Goal: Task Accomplishment & Management: Manage account settings

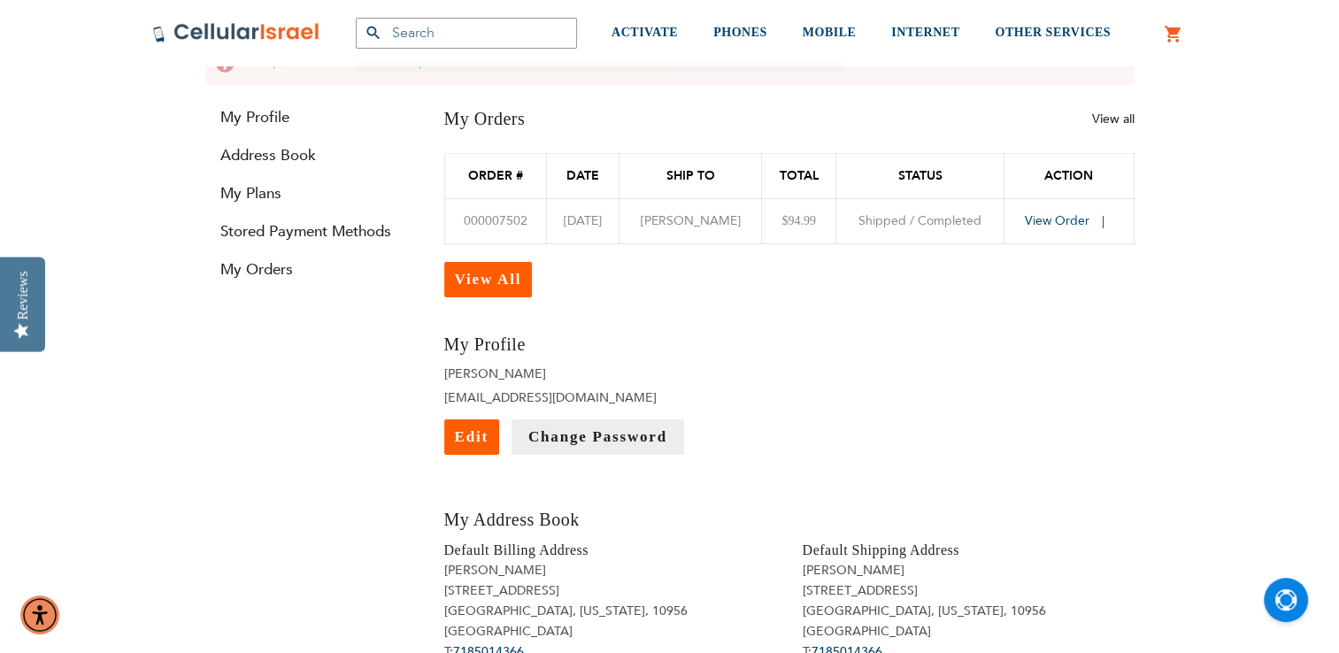
scroll to position [184, 0]
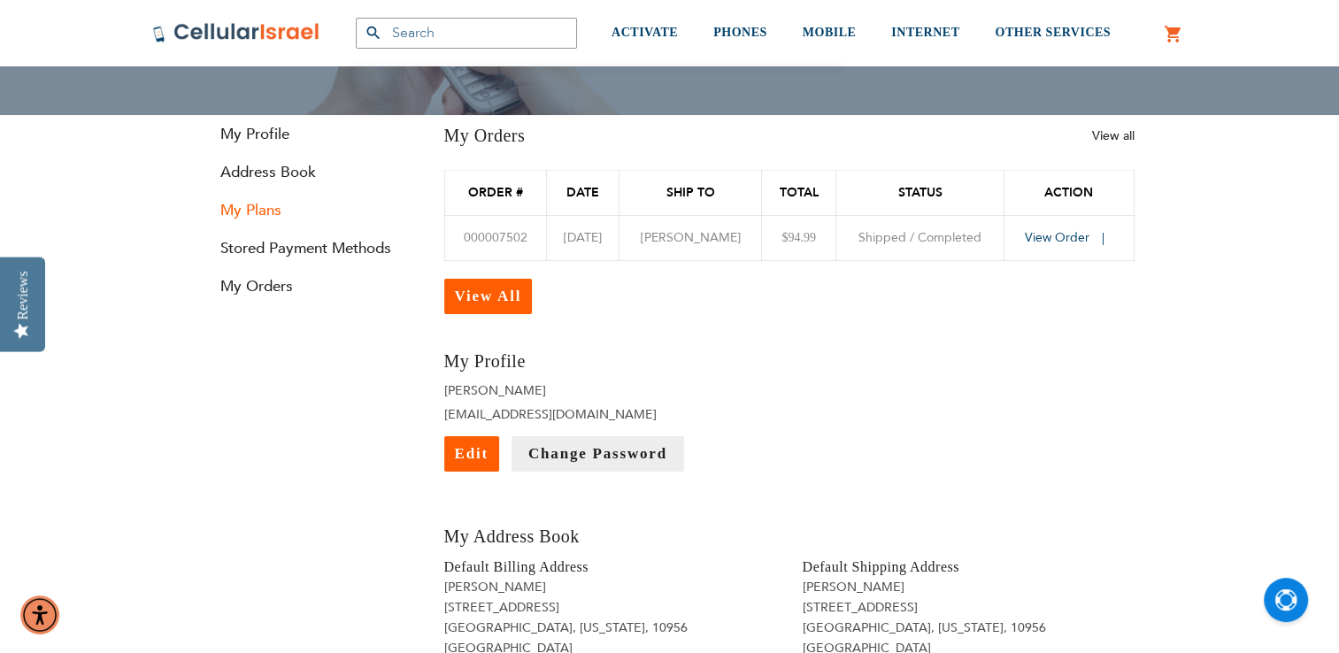
click at [248, 211] on link "My Plans" at bounding box center [311, 210] width 212 height 20
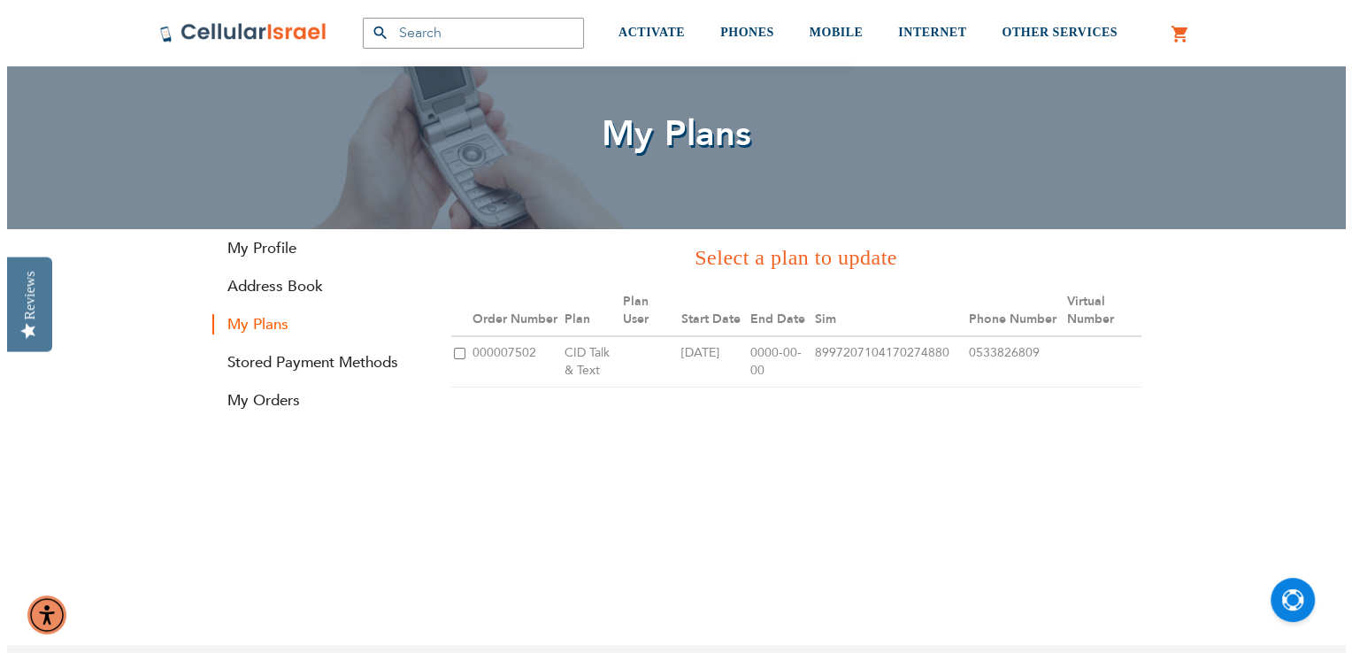
scroll to position [67, 0]
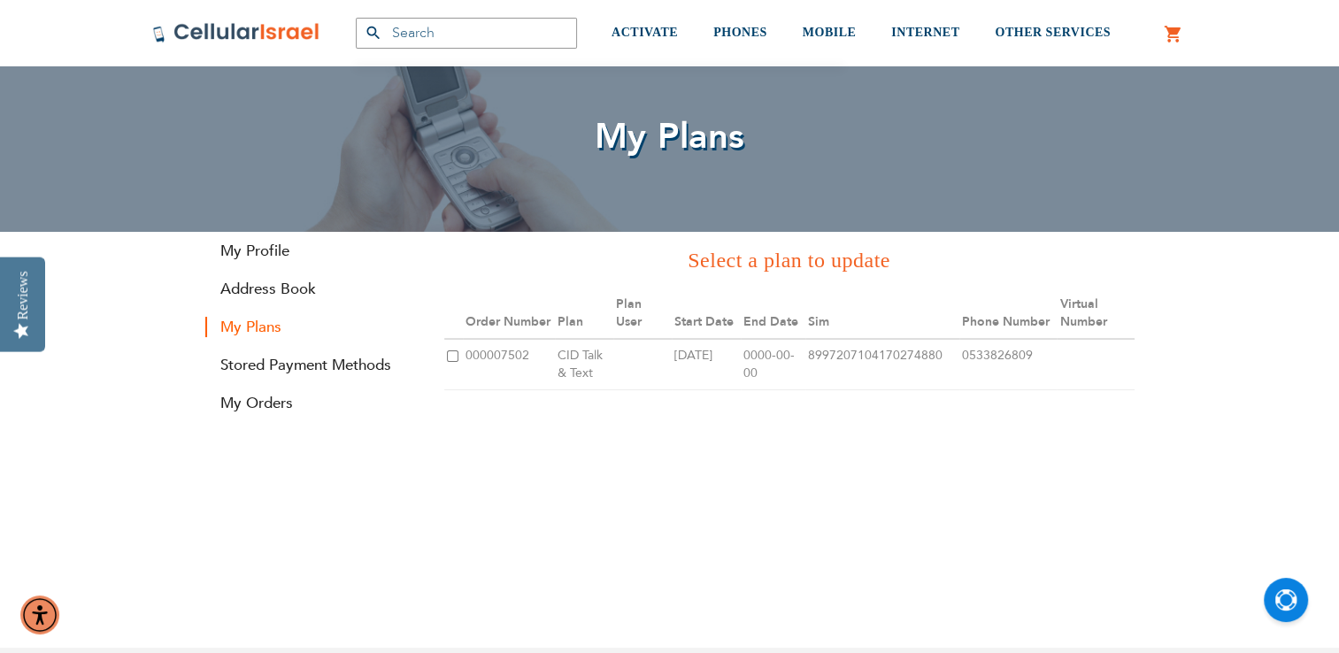
click at [450, 353] on input "checkbox" at bounding box center [453, 356] width 12 height 12
checkbox input "true"
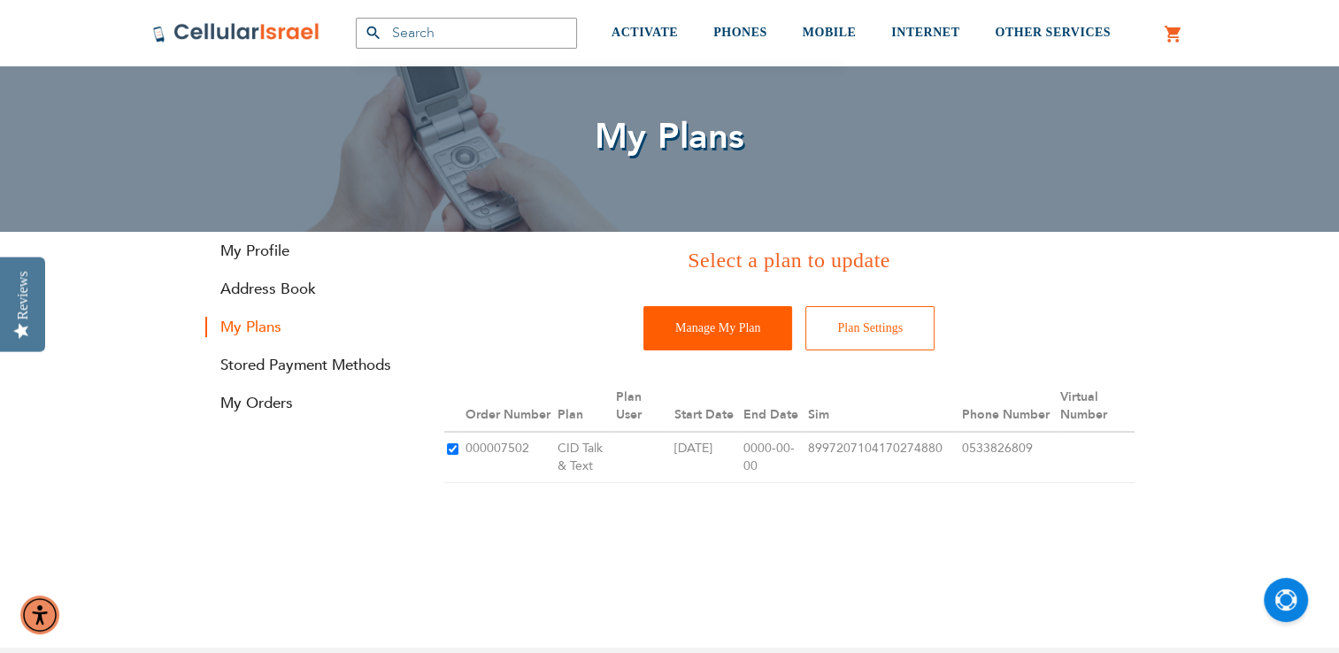
click at [729, 329] on input "Manage My Plan" at bounding box center [717, 328] width 149 height 44
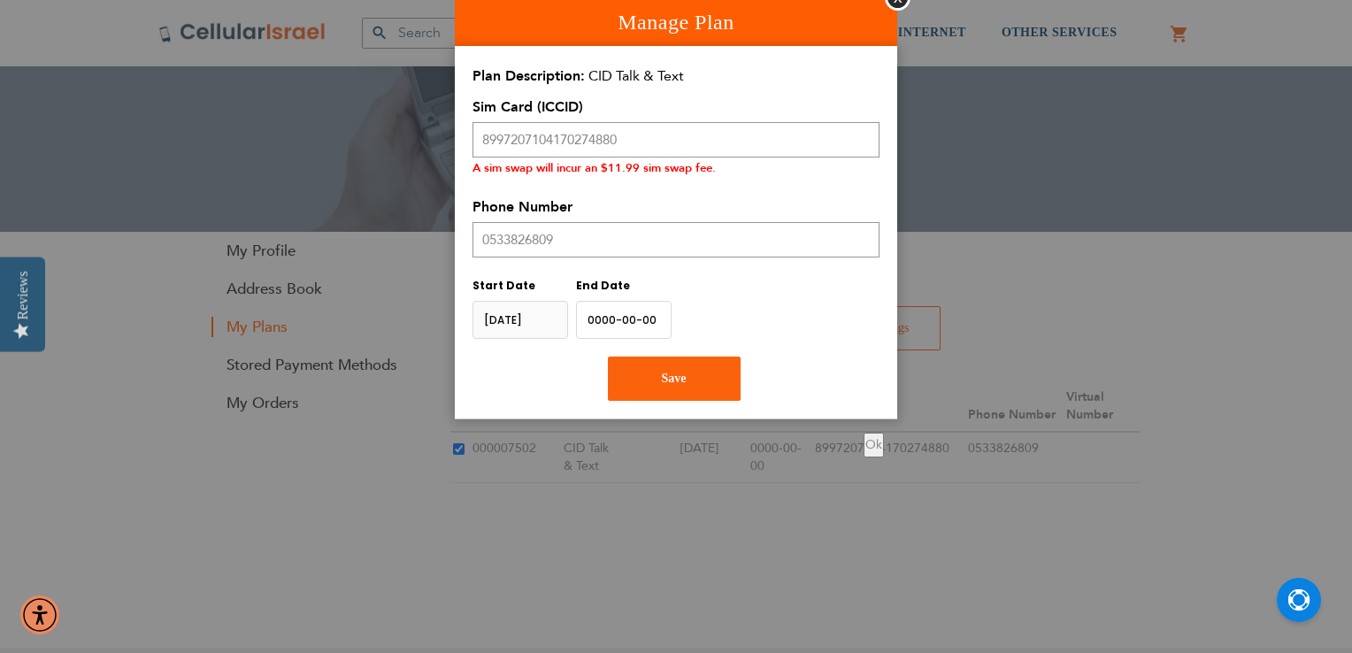
scroll to position [52, 0]
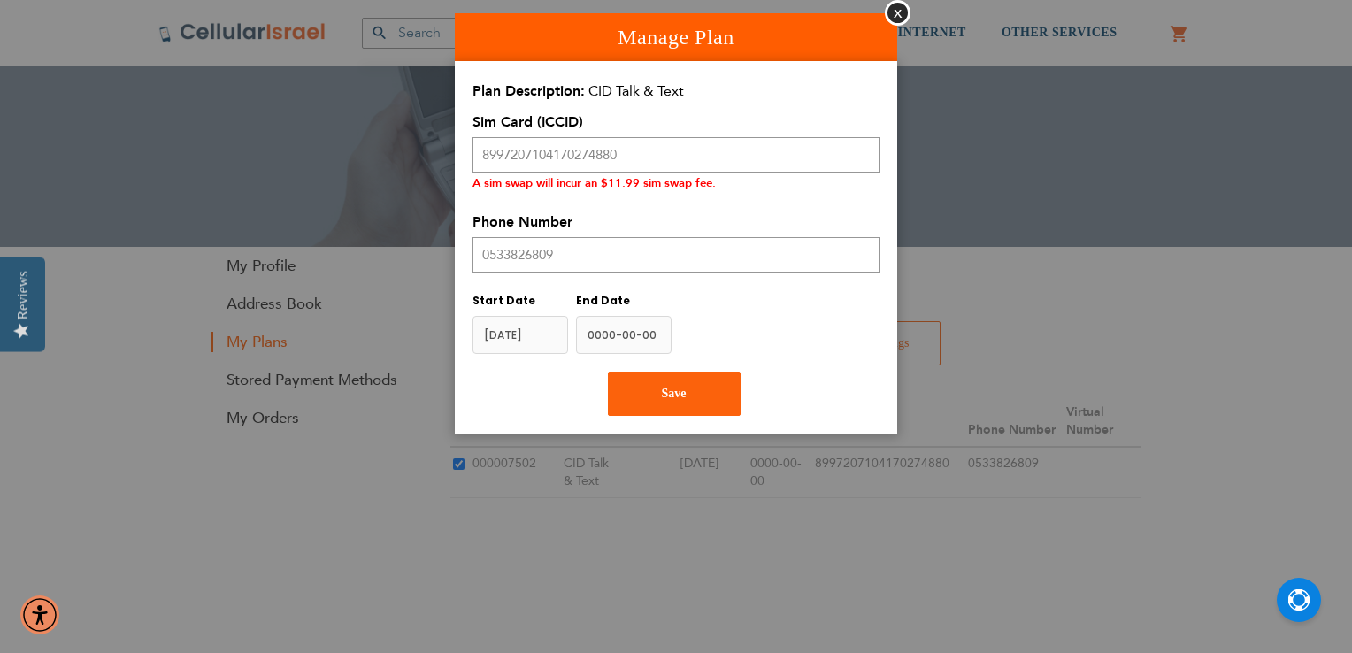
click at [641, 332] on input "name" at bounding box center [624, 335] width 96 height 38
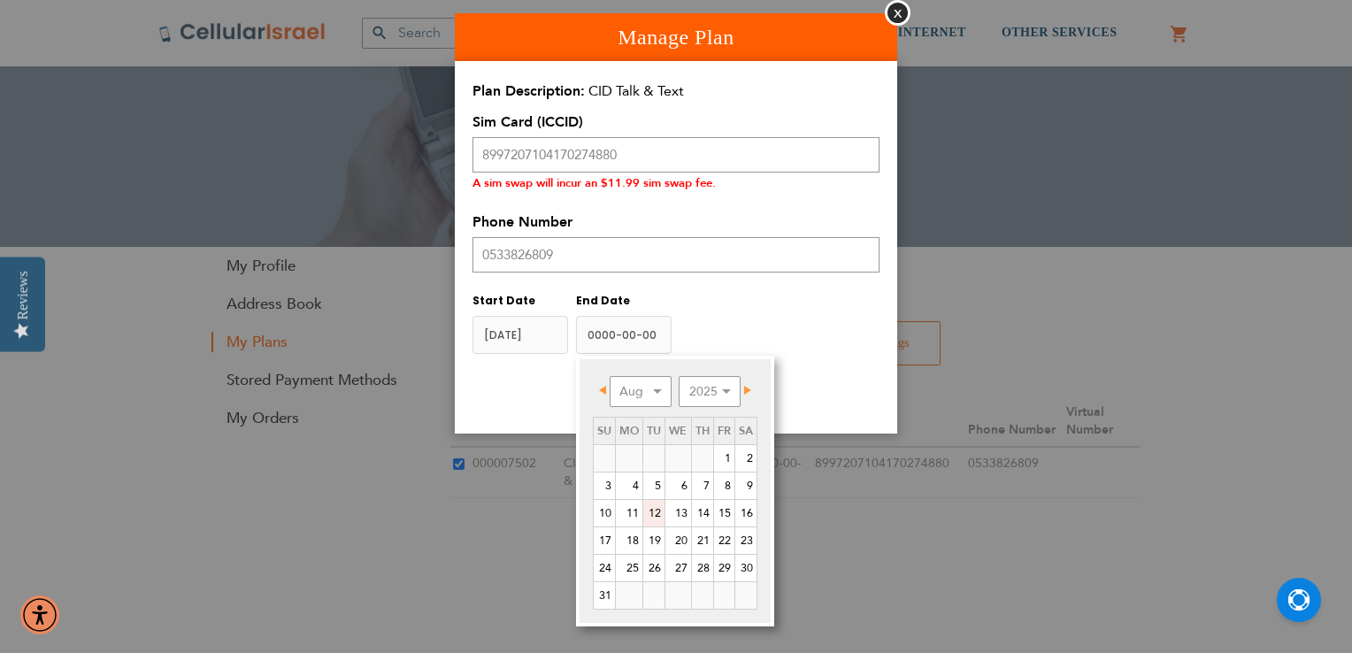
click at [630, 331] on input "name" at bounding box center [624, 335] width 96 height 38
click at [652, 511] on link "12" at bounding box center [653, 513] width 21 height 27
type input "2025-08-12"
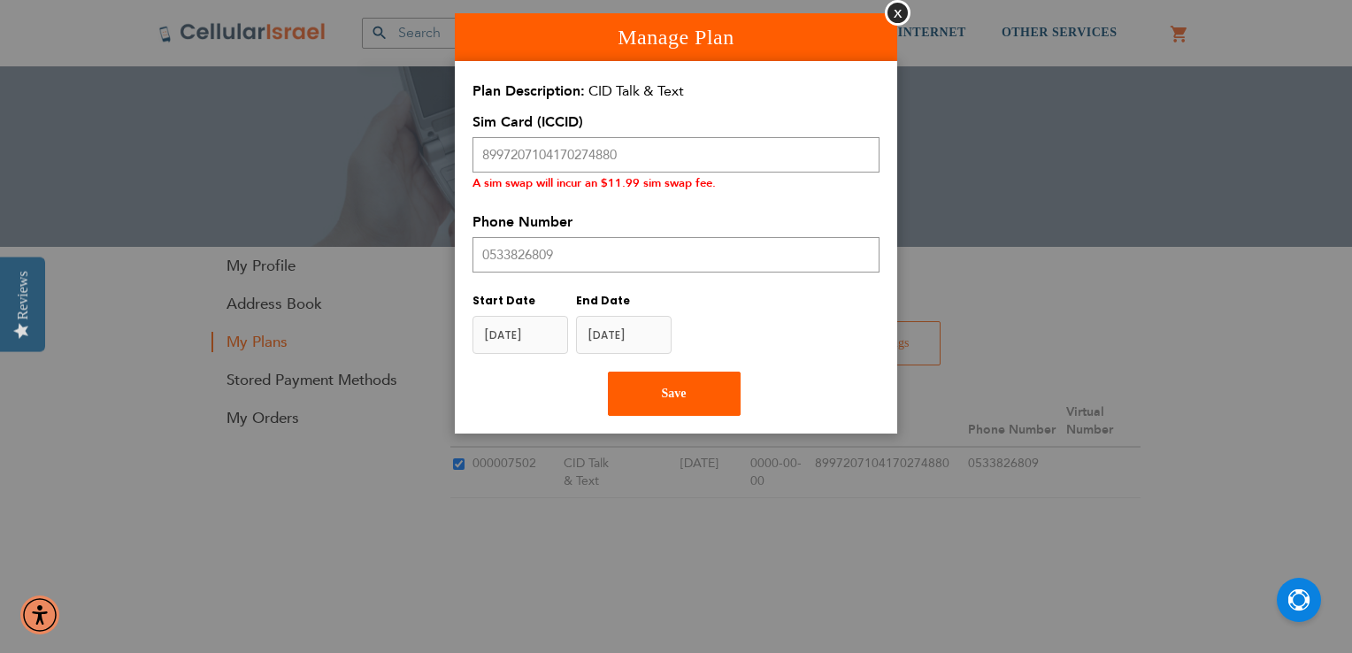
click at [704, 388] on button "Save" at bounding box center [674, 394] width 133 height 44
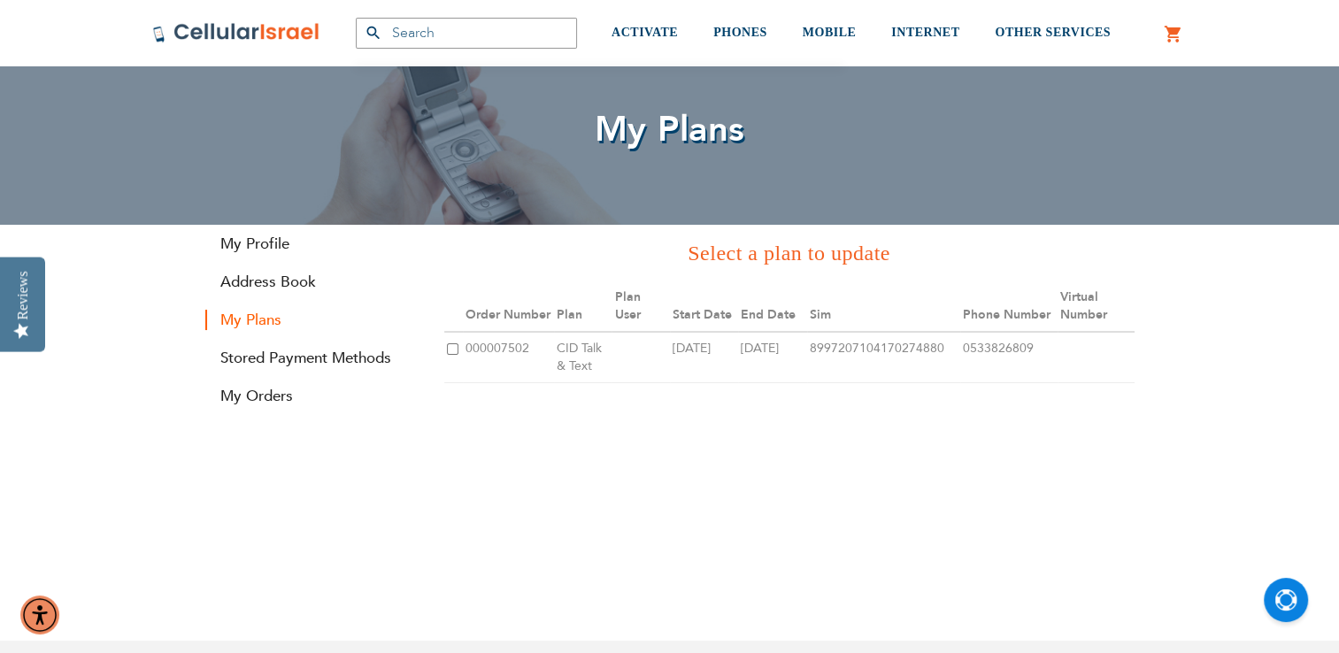
scroll to position [73, 0]
click at [280, 282] on link "Address Book" at bounding box center [311, 283] width 212 height 20
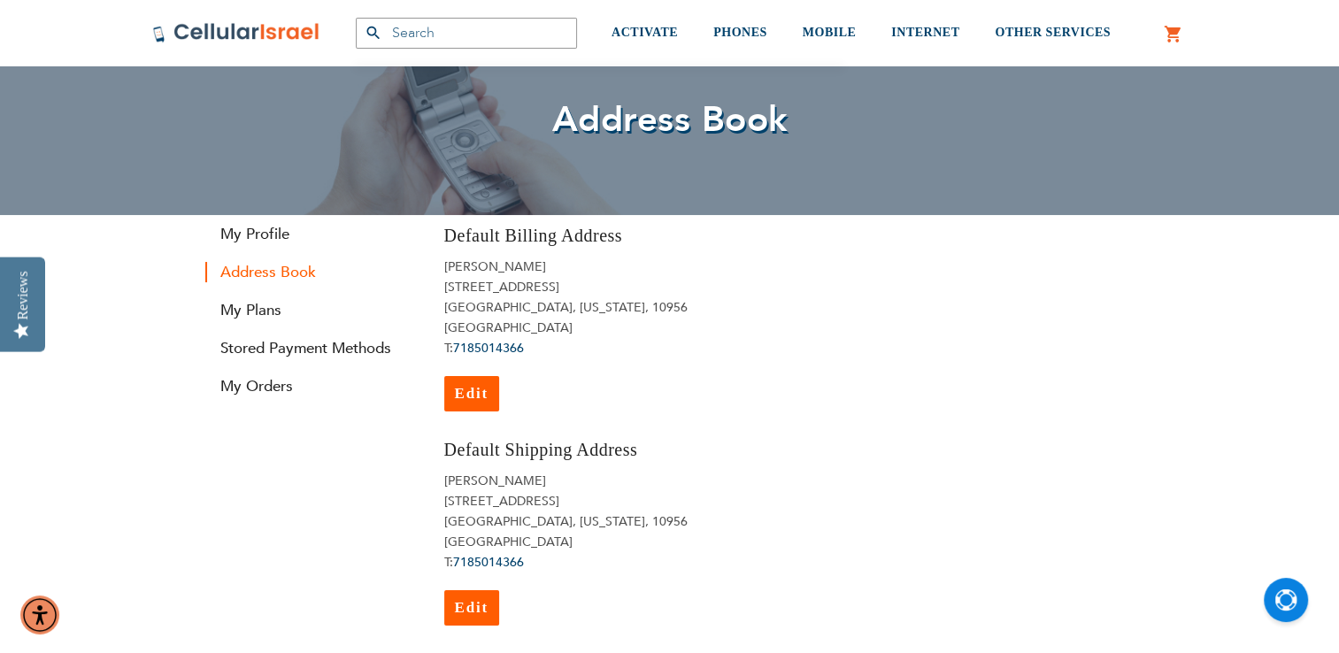
scroll to position [55, 0]
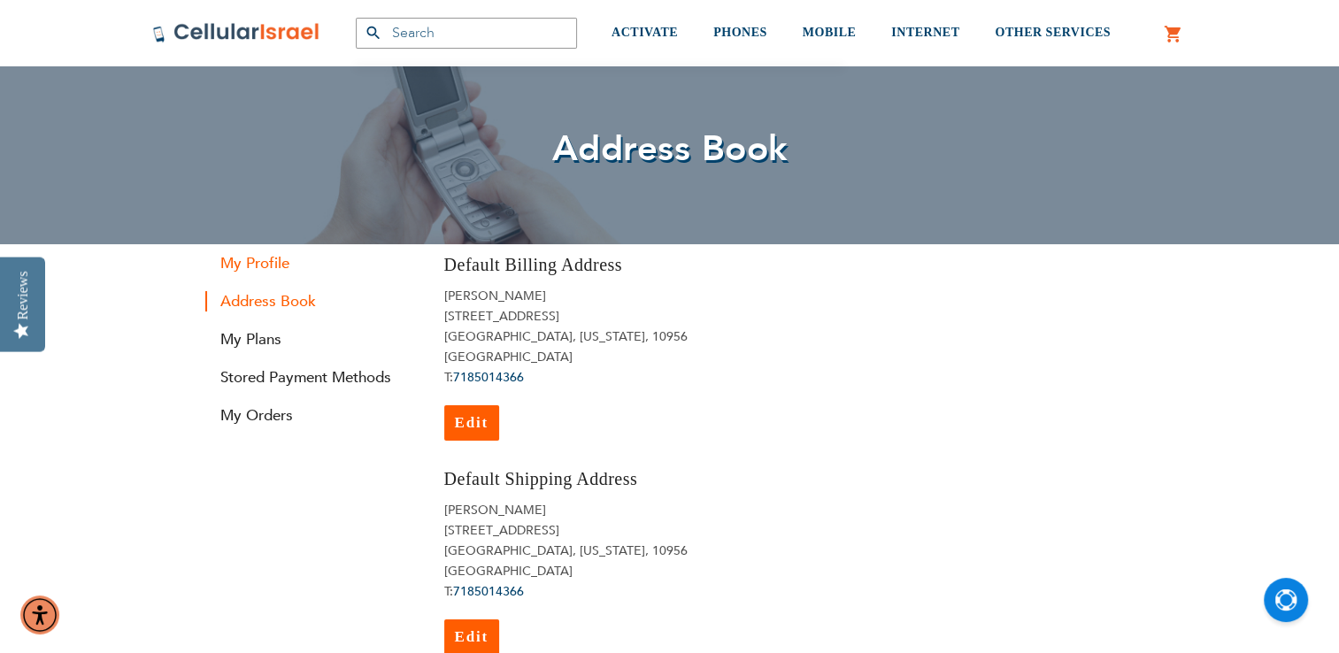
click at [259, 260] on link "My Profile" at bounding box center [311, 263] width 212 height 20
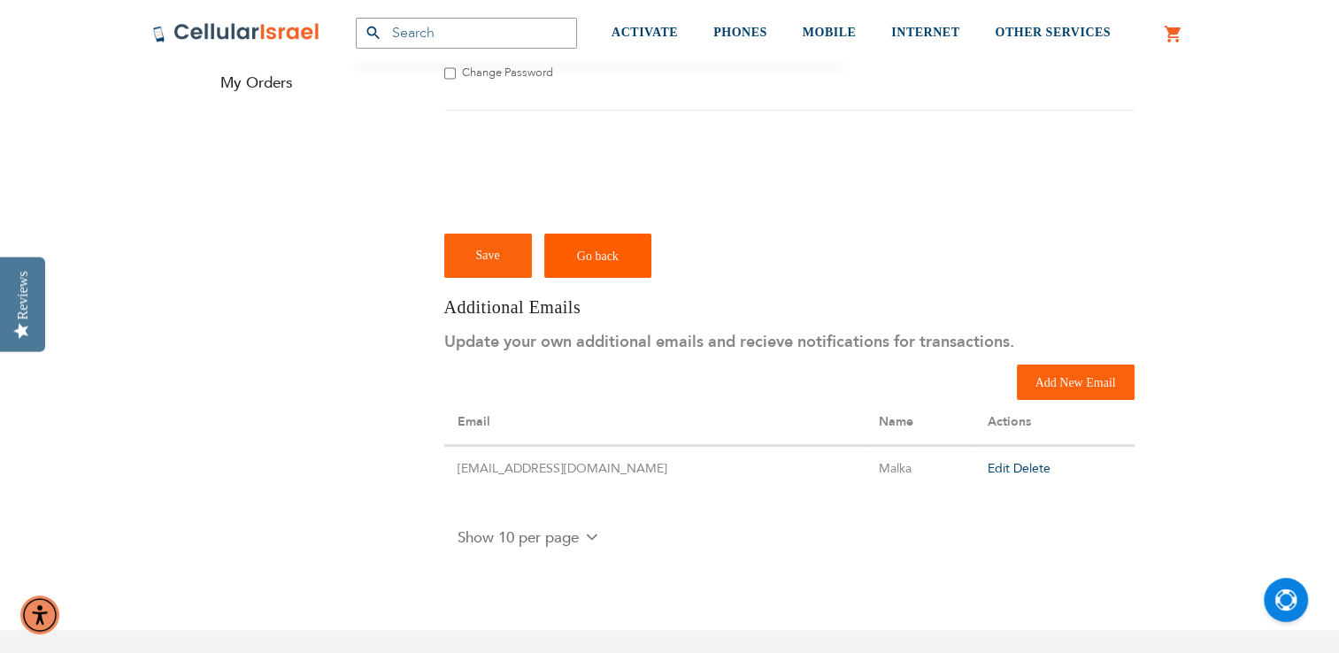
scroll to position [386, 0]
click at [508, 473] on td "[EMAIL_ADDRESS][DOMAIN_NAME]" at bounding box center [655, 471] width 422 height 45
click at [988, 469] on span "Edit" at bounding box center [999, 470] width 22 height 17
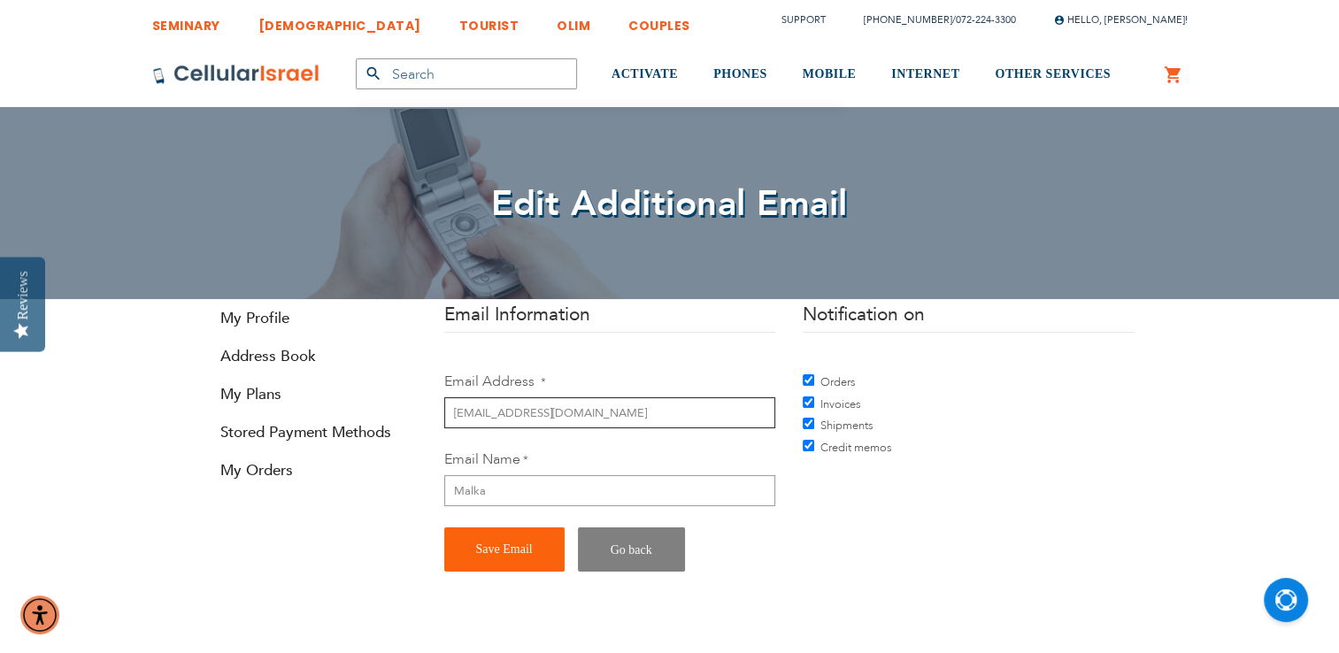
click at [498, 412] on input "mykYoke@gmail.com" at bounding box center [609, 412] width 331 height 31
click at [594, 415] on input "mykYoke02@gmail.com" at bounding box center [609, 412] width 331 height 31
type input "mykyoke02@gmail.com"
click at [513, 556] on span "Save Email" at bounding box center [504, 548] width 57 height 13
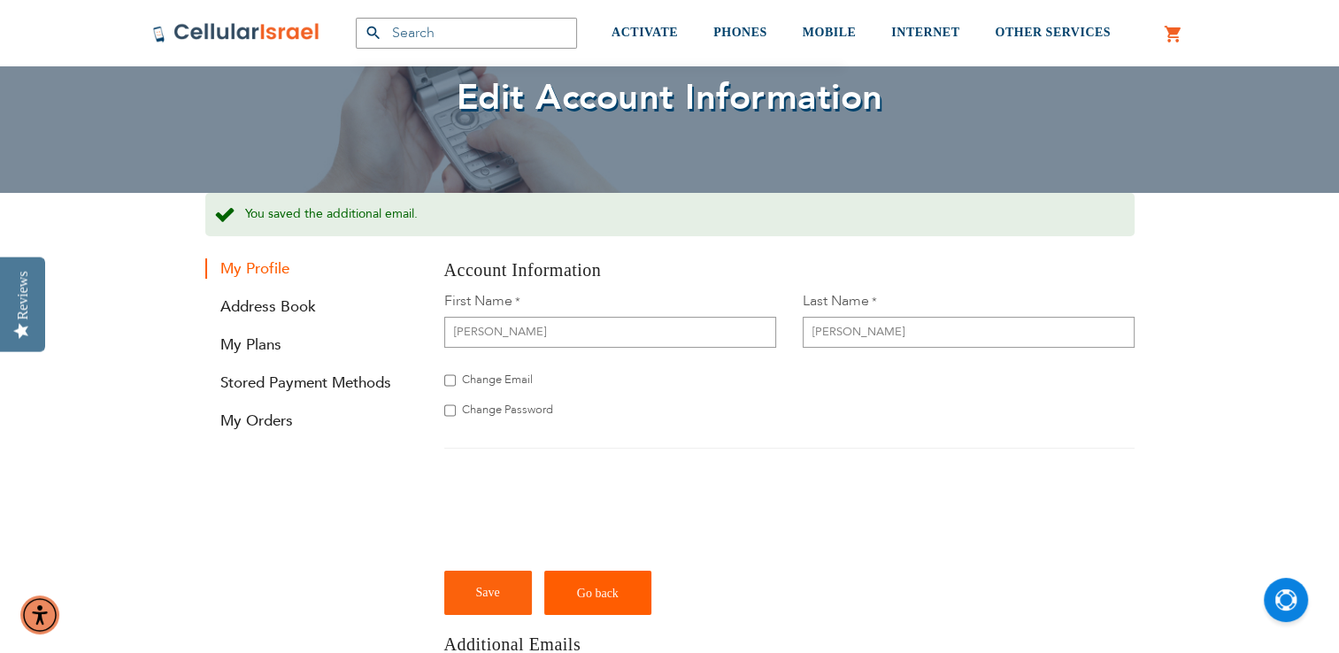
scroll to position [106, 0]
click at [246, 345] on link "My Plans" at bounding box center [311, 344] width 212 height 20
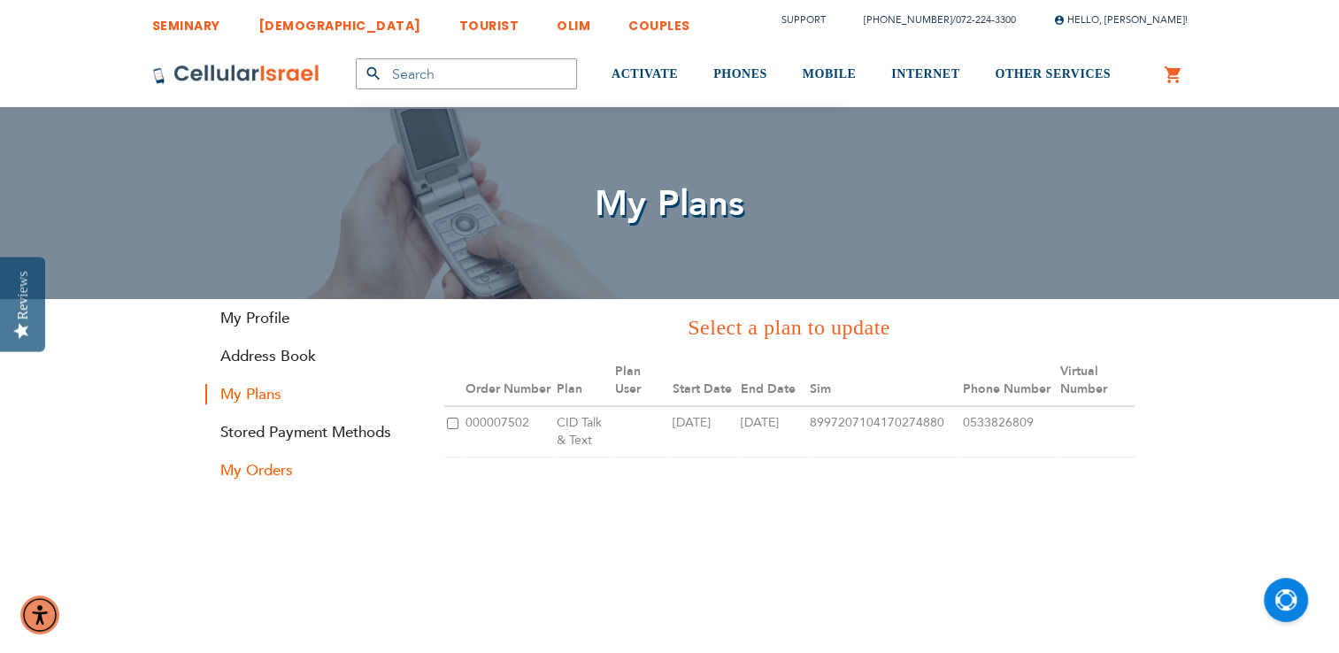
click at [249, 460] on link "My Orders" at bounding box center [311, 470] width 212 height 20
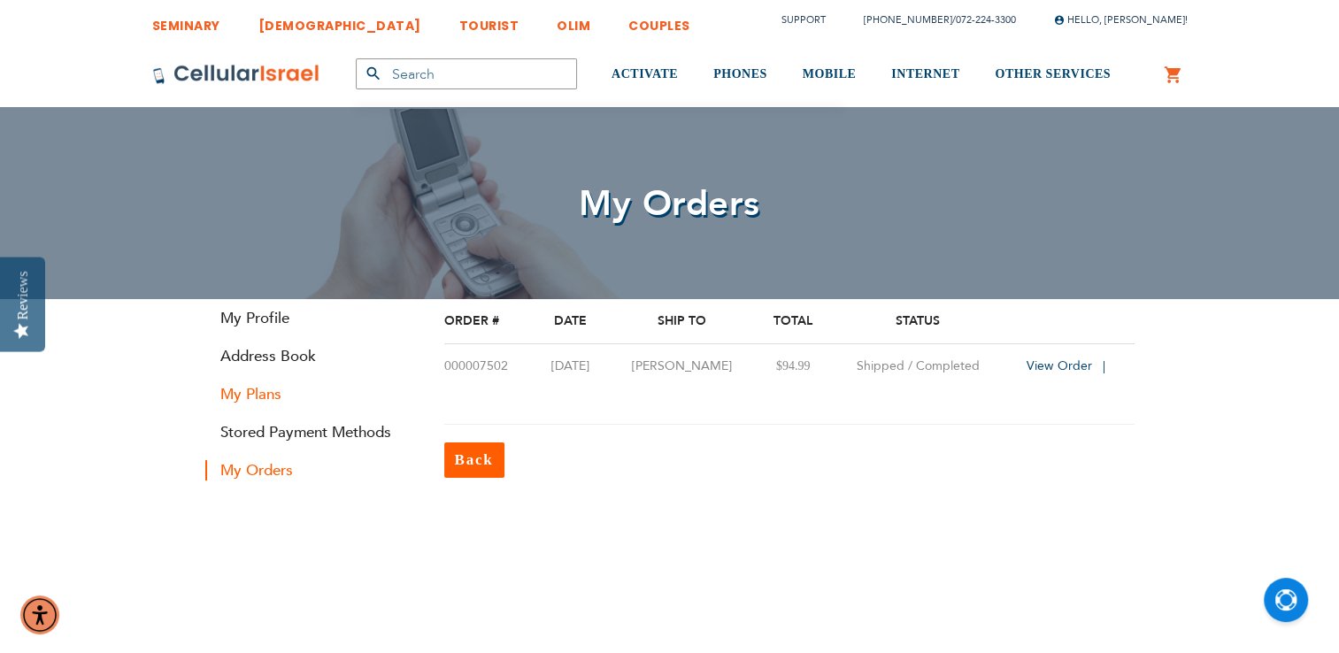
click at [230, 394] on link "My Plans" at bounding box center [311, 394] width 212 height 20
